Goal: Navigation & Orientation: Find specific page/section

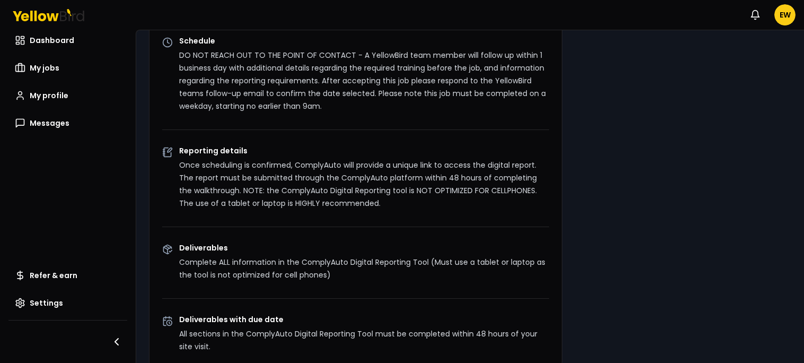
scroll to position [400, 0]
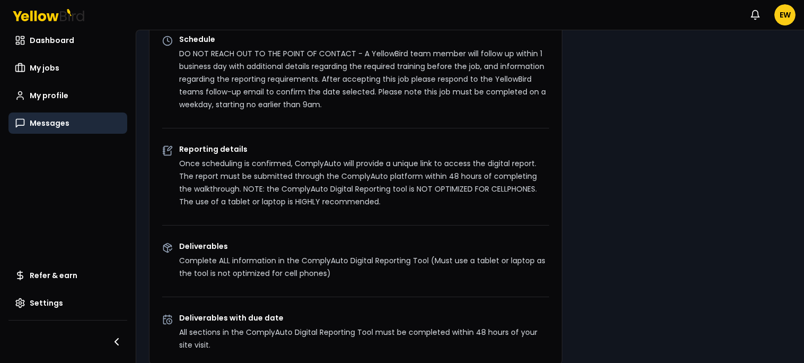
click at [51, 119] on span "Messages" at bounding box center [50, 123] width 40 height 11
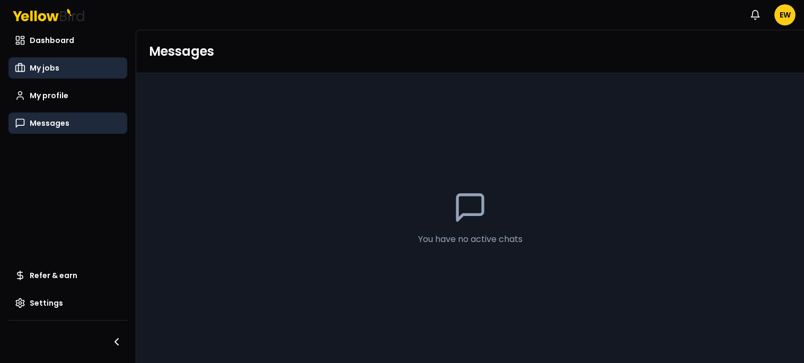
click at [61, 59] on link "My jobs" at bounding box center [67, 67] width 119 height 21
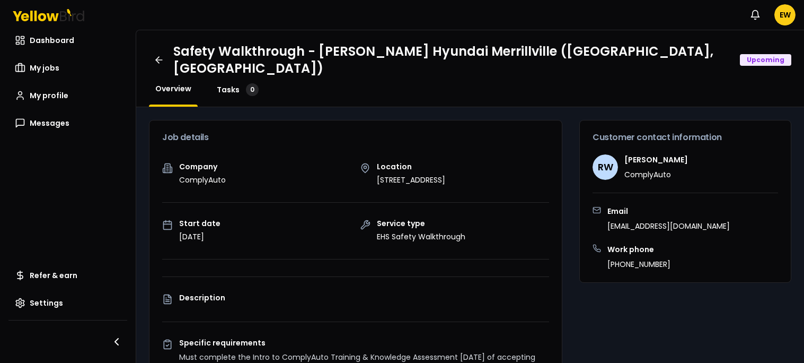
click at [230, 84] on span "Tasks" at bounding box center [228, 89] width 23 height 11
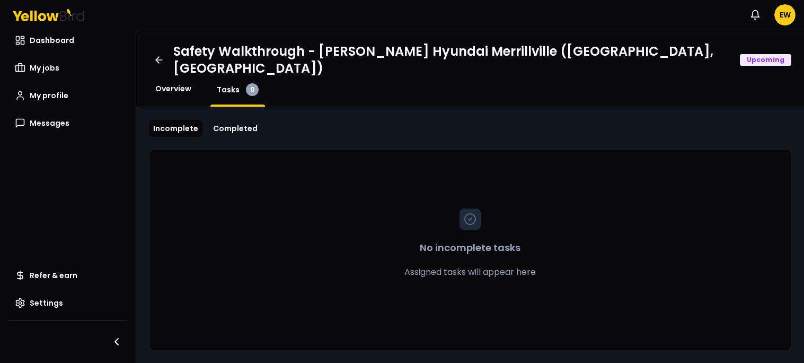
click at [183, 83] on span "Overview" at bounding box center [173, 88] width 36 height 11
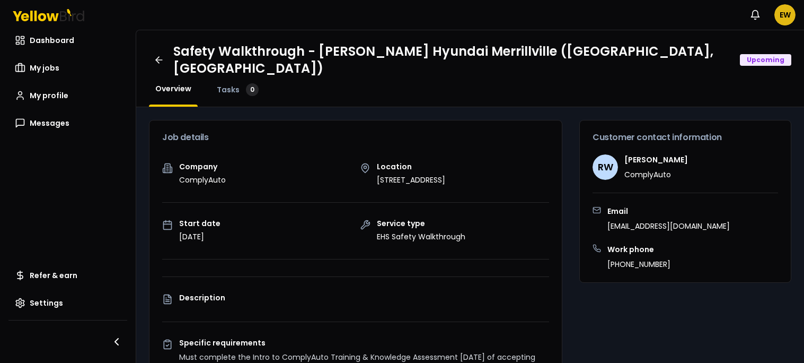
click at [785, 16] on html "Notifications EW Dashboard My jobs My profile Messages Refer & earn Settings Sa…" at bounding box center [402, 181] width 804 height 363
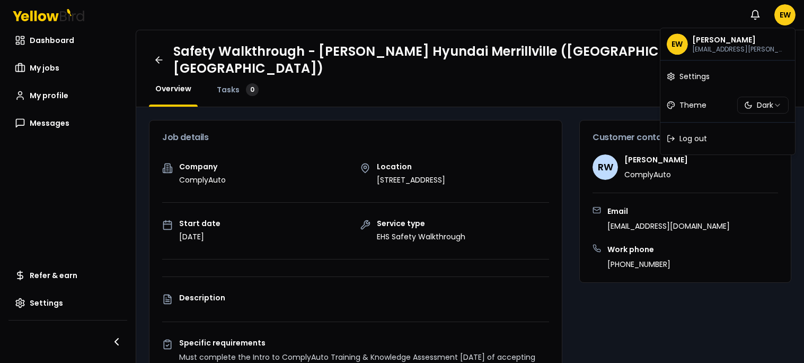
click at [756, 15] on html "Notifications EW Dashboard My jobs My profile Messages Refer & earn Settings Sa…" at bounding box center [402, 181] width 804 height 363
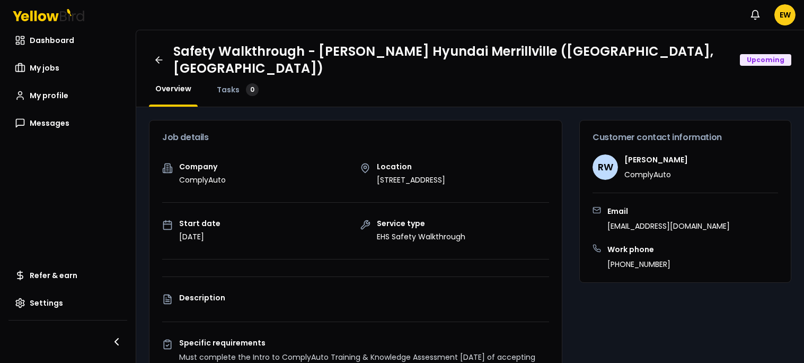
click at [756, 15] on icon "button" at bounding box center [755, 15] width 11 height 11
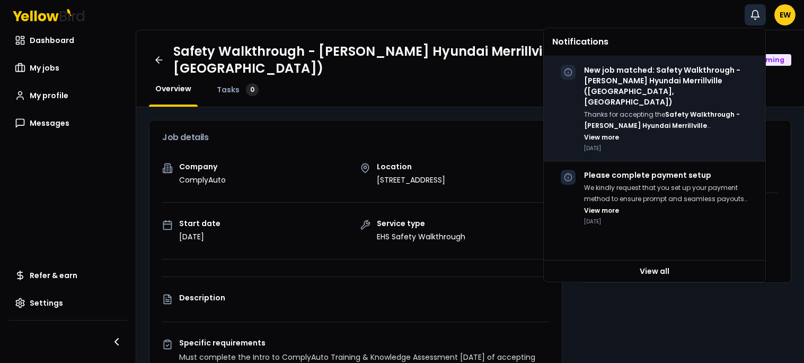
click at [693, 110] on strong "Safety Walkthrough - [PERSON_NAME] Hyundai Merrillville ([GEOGRAPHIC_DATA], [GE…" at bounding box center [664, 125] width 161 height 31
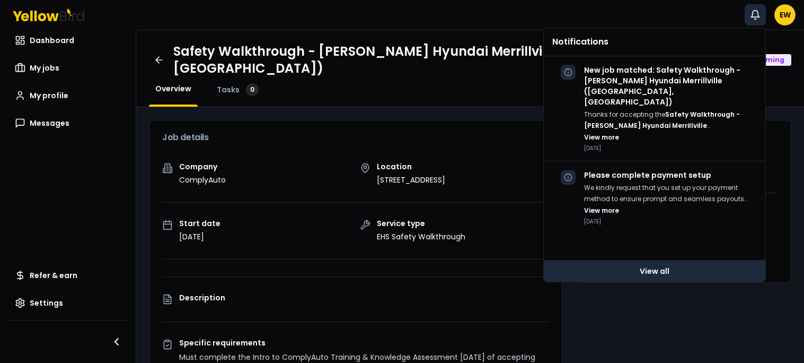
click at [658, 271] on link "View all" at bounding box center [655, 270] width 222 height 21
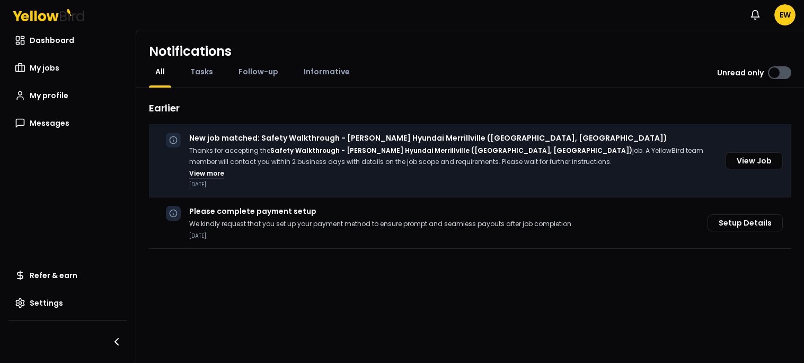
click at [211, 173] on button "View more" at bounding box center [206, 173] width 35 height 8
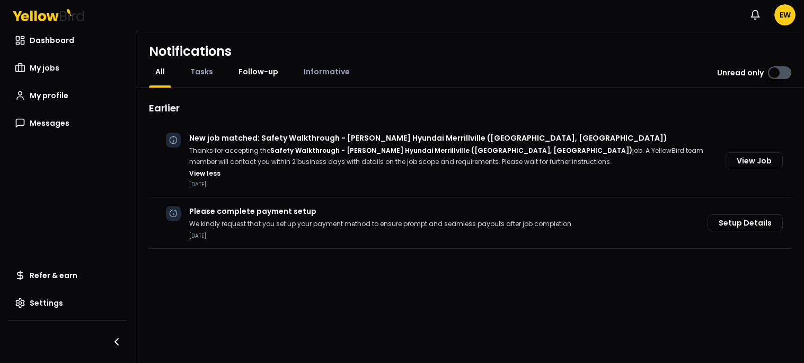
click at [261, 75] on span "Follow-up" at bounding box center [259, 71] width 40 height 11
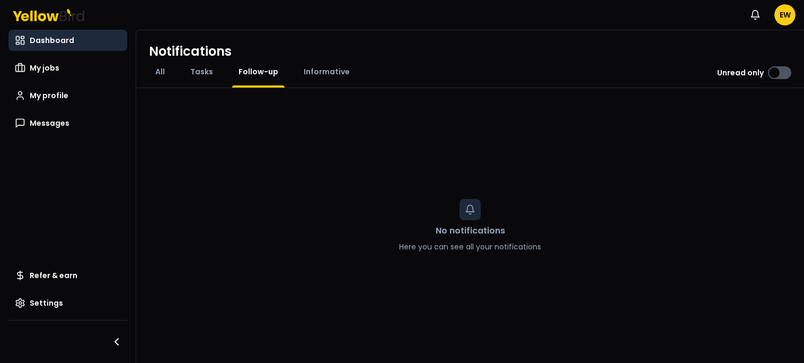
click at [64, 39] on span "Dashboard" at bounding box center [52, 40] width 45 height 11
